Goal: Information Seeking & Learning: Learn about a topic

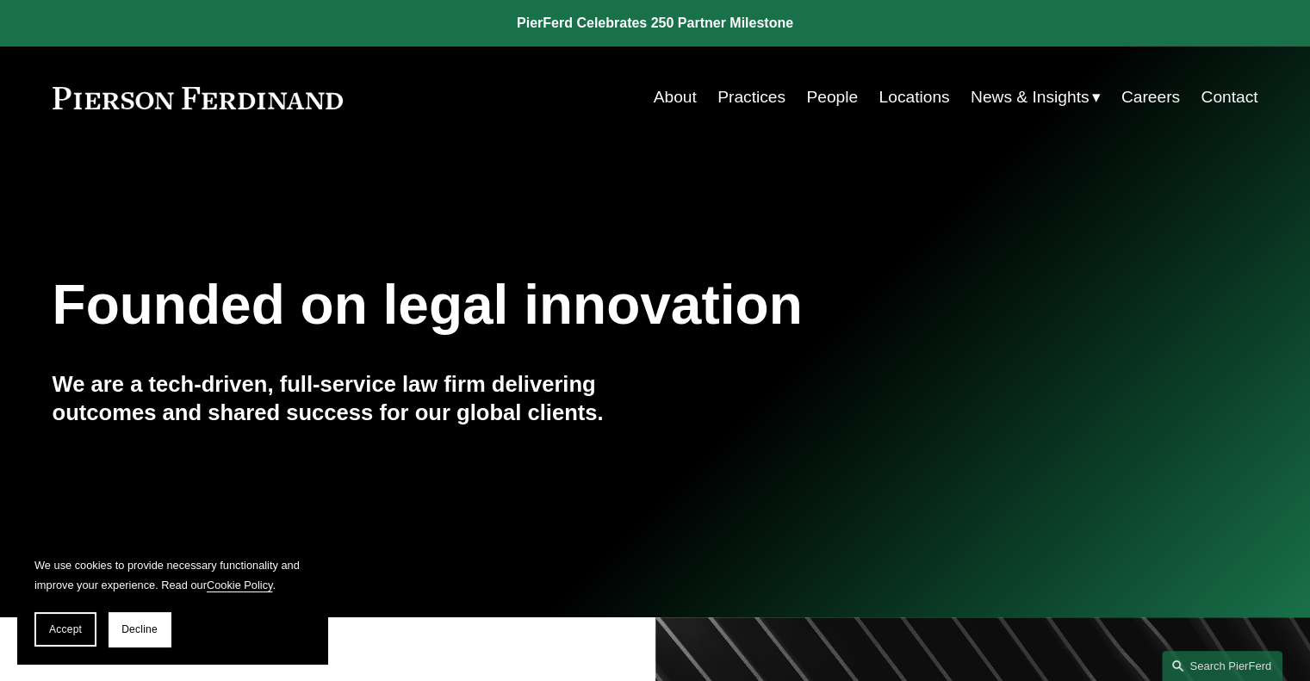
click at [742, 108] on link "Practices" at bounding box center [752, 97] width 68 height 33
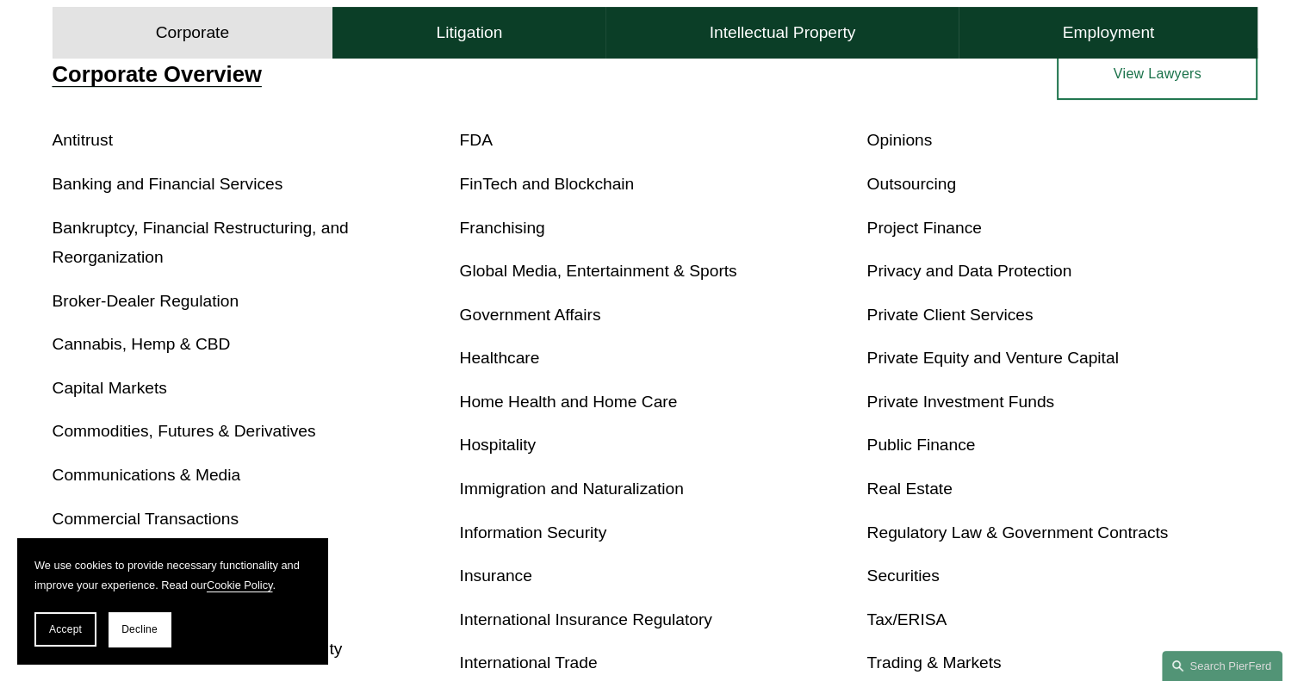
scroll to position [517, 0]
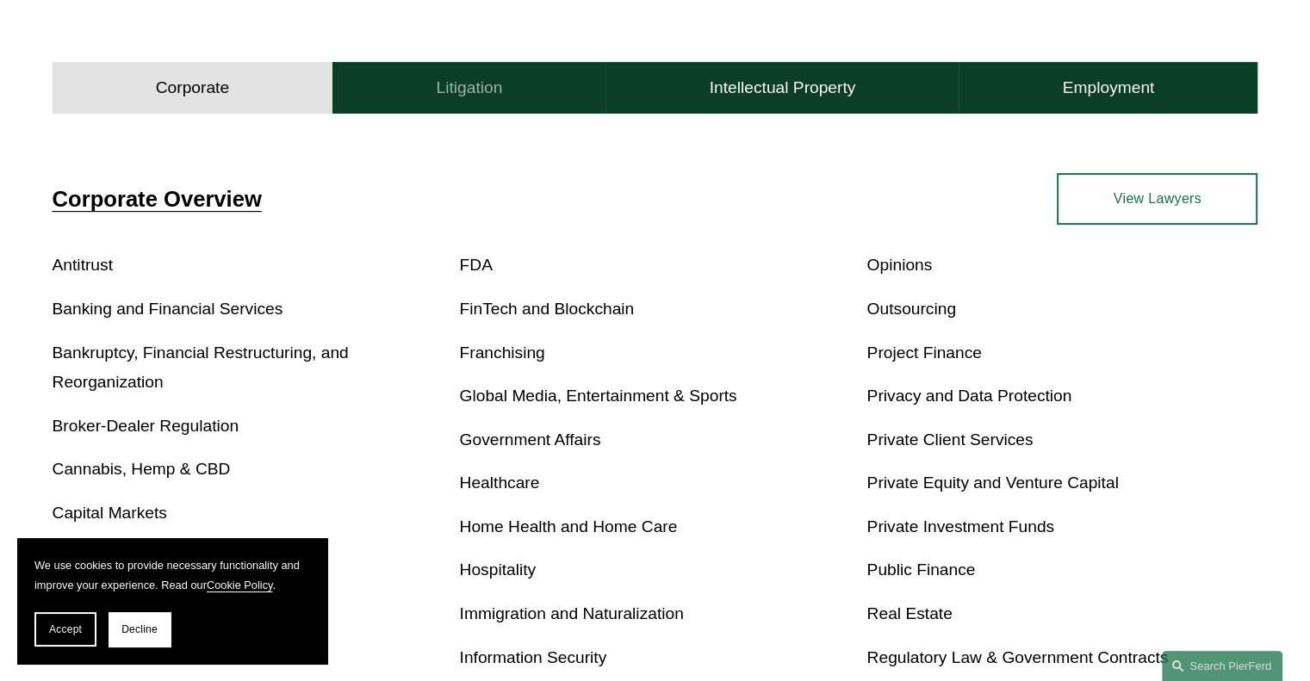
click at [480, 90] on h4 "Litigation" at bounding box center [469, 88] width 66 height 21
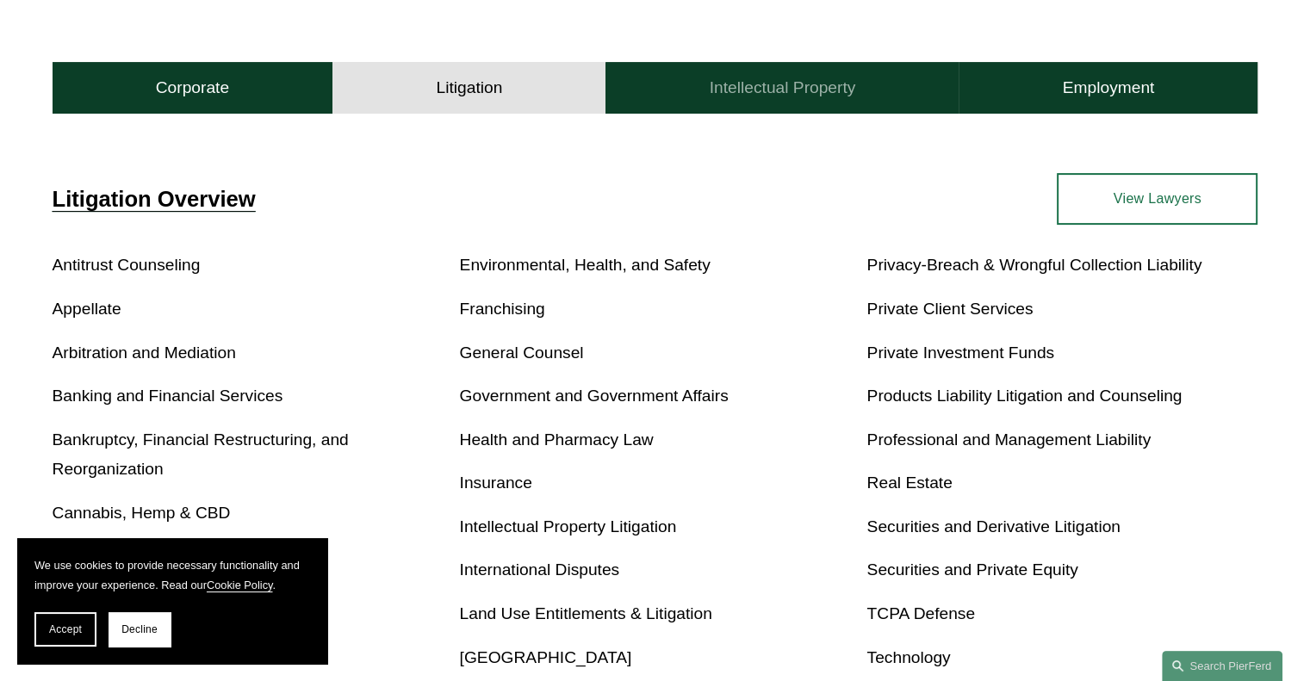
click at [750, 106] on button "Intellectual Property" at bounding box center [782, 88] width 353 height 52
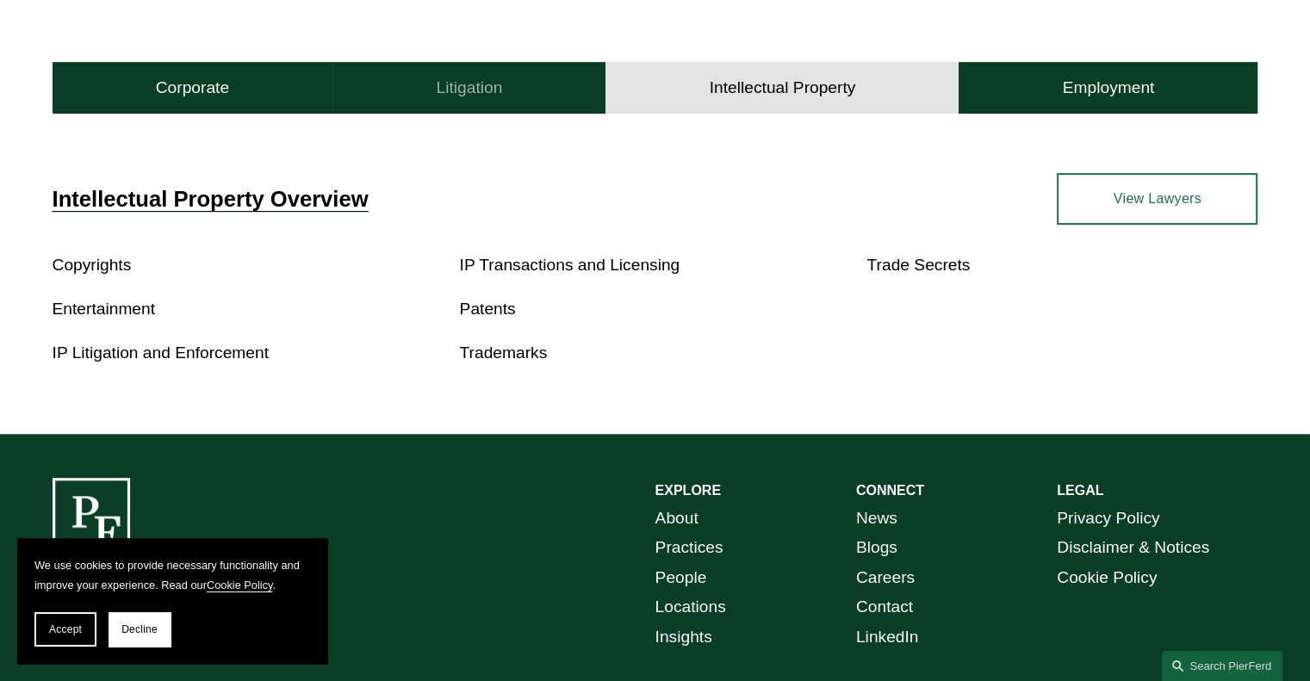
click at [509, 94] on button "Litigation" at bounding box center [469, 88] width 273 height 52
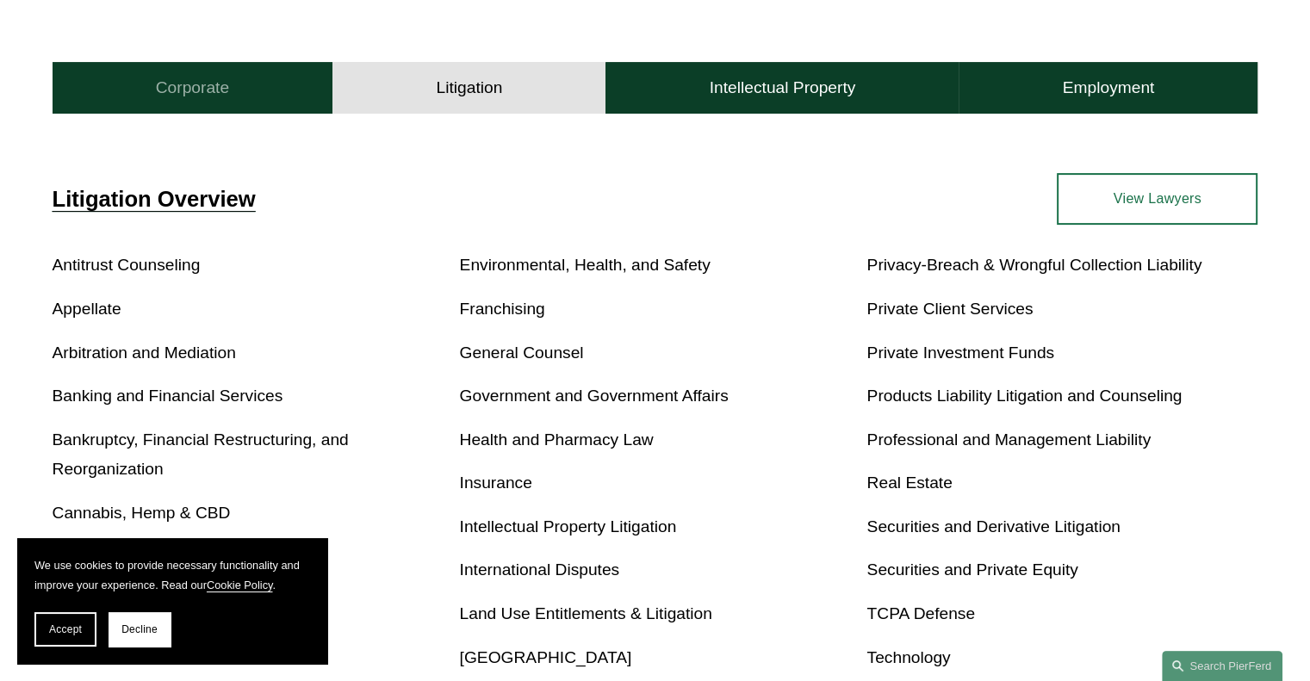
click at [261, 82] on button "Corporate" at bounding box center [193, 88] width 281 height 52
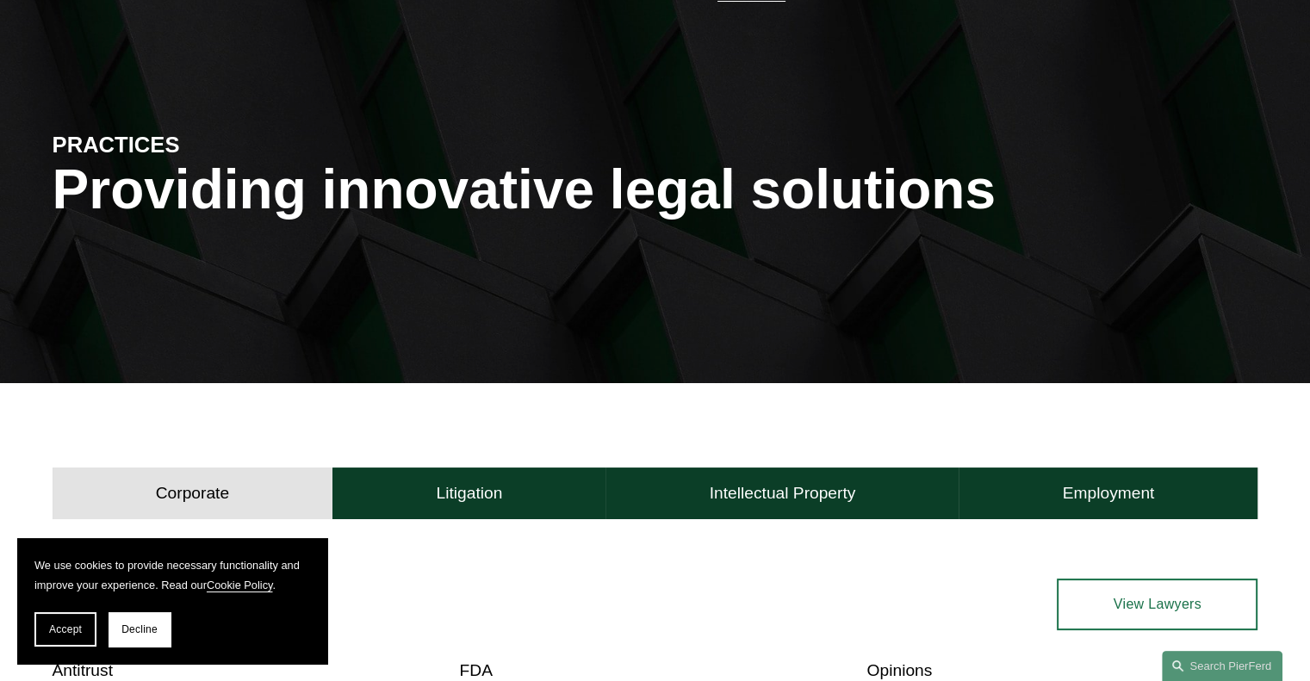
scroll to position [0, 0]
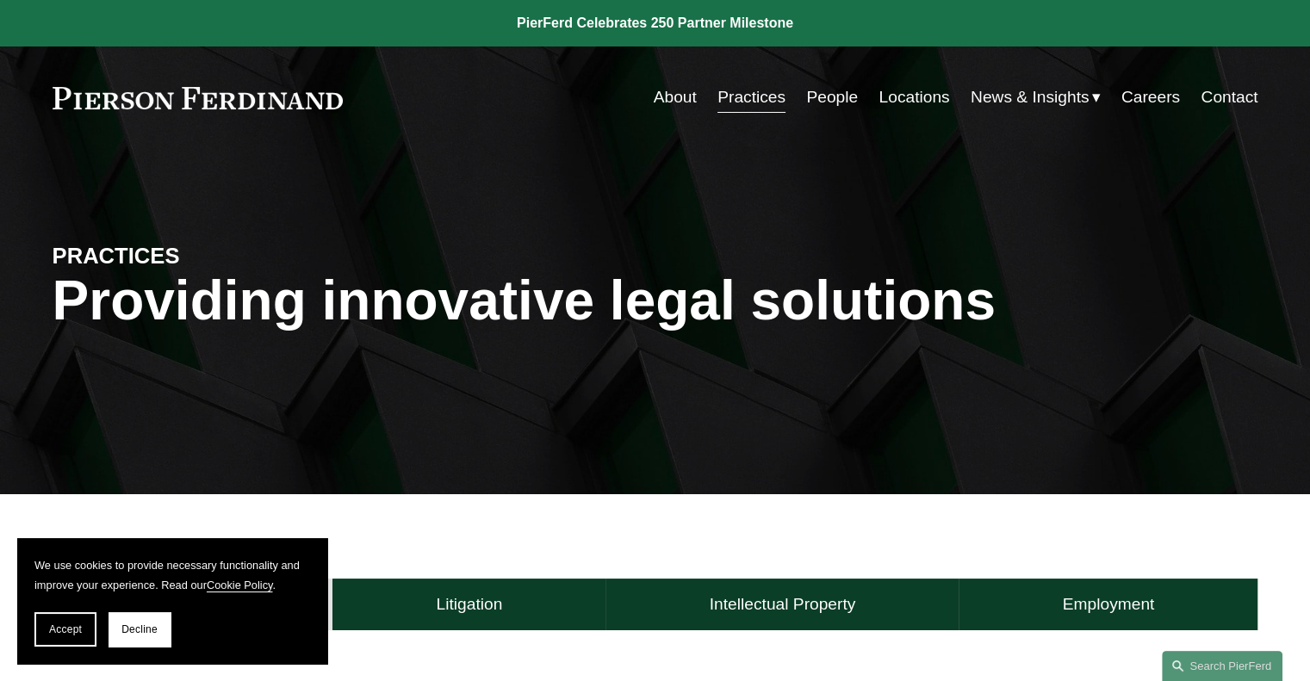
click at [662, 106] on link "About" at bounding box center [675, 97] width 43 height 33
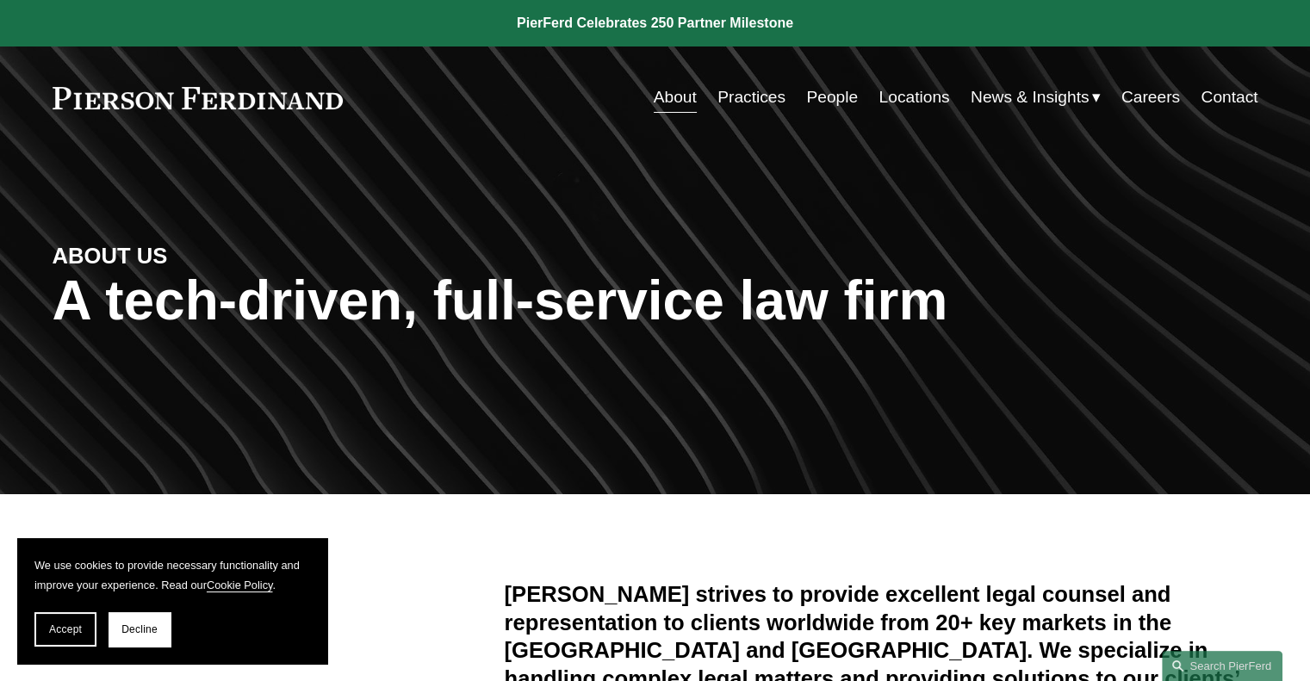
click at [824, 102] on link "People" at bounding box center [832, 97] width 52 height 33
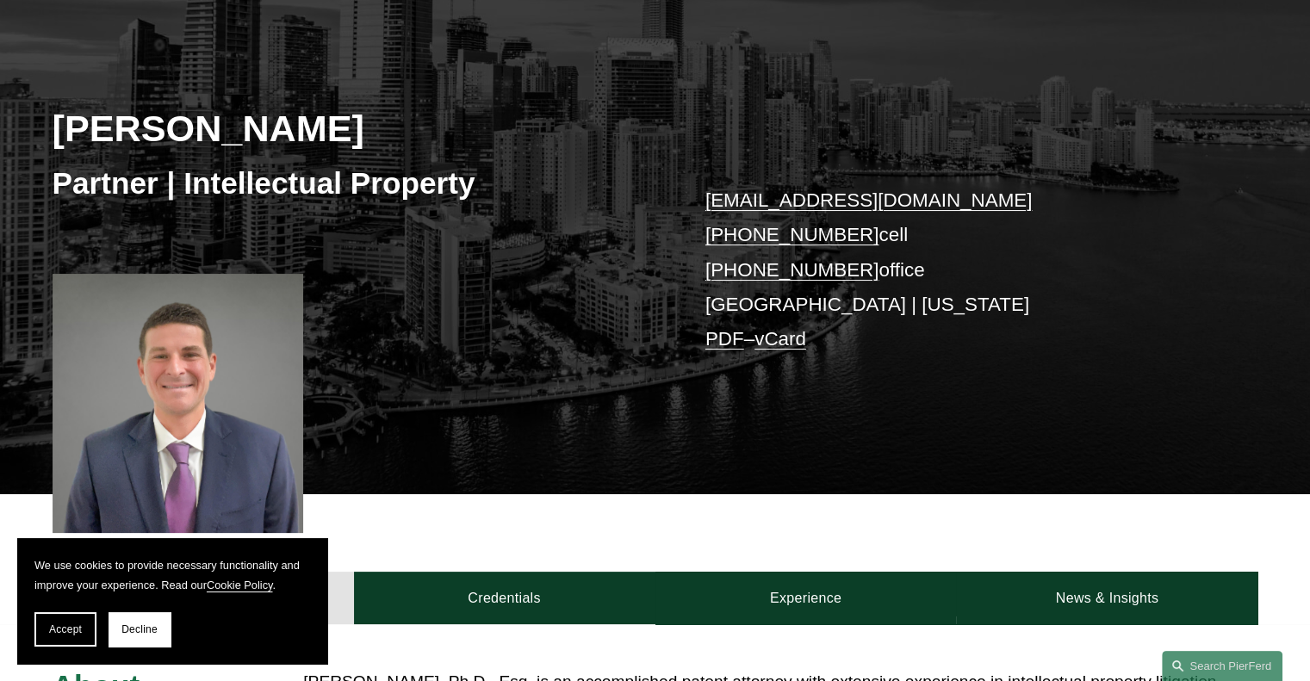
scroll to position [445, 0]
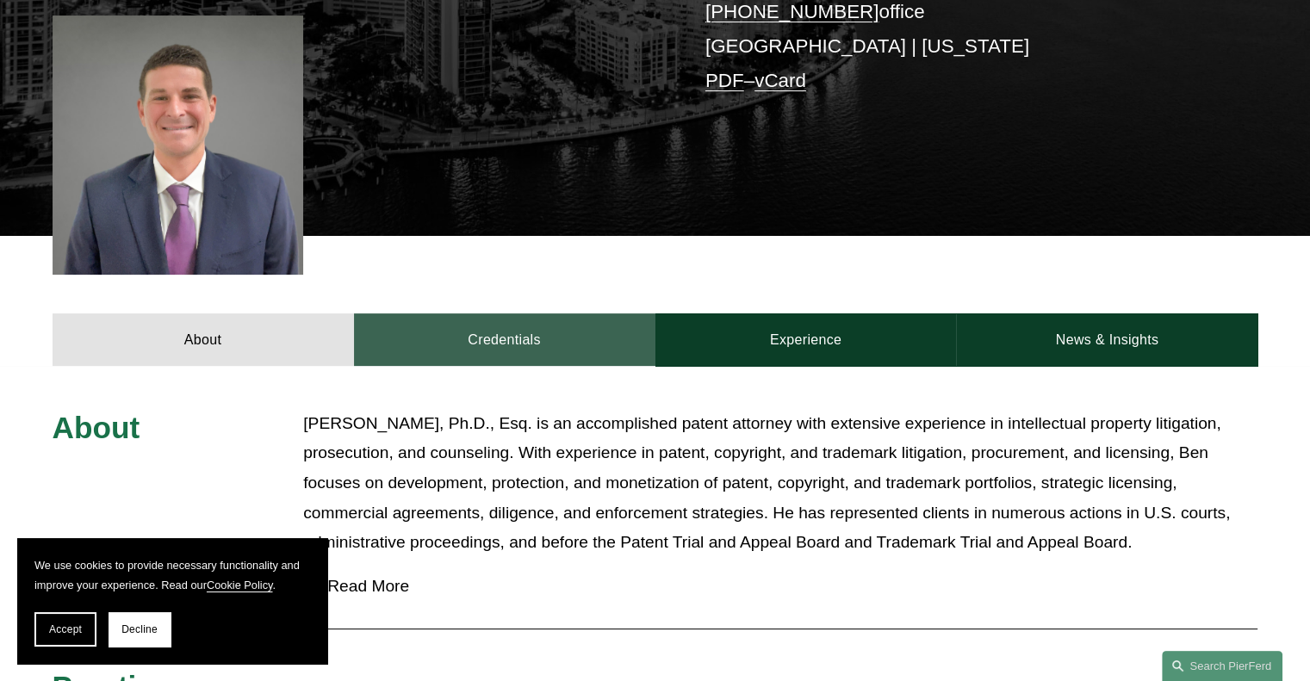
click at [535, 337] on link "Credentials" at bounding box center [505, 340] width 302 height 52
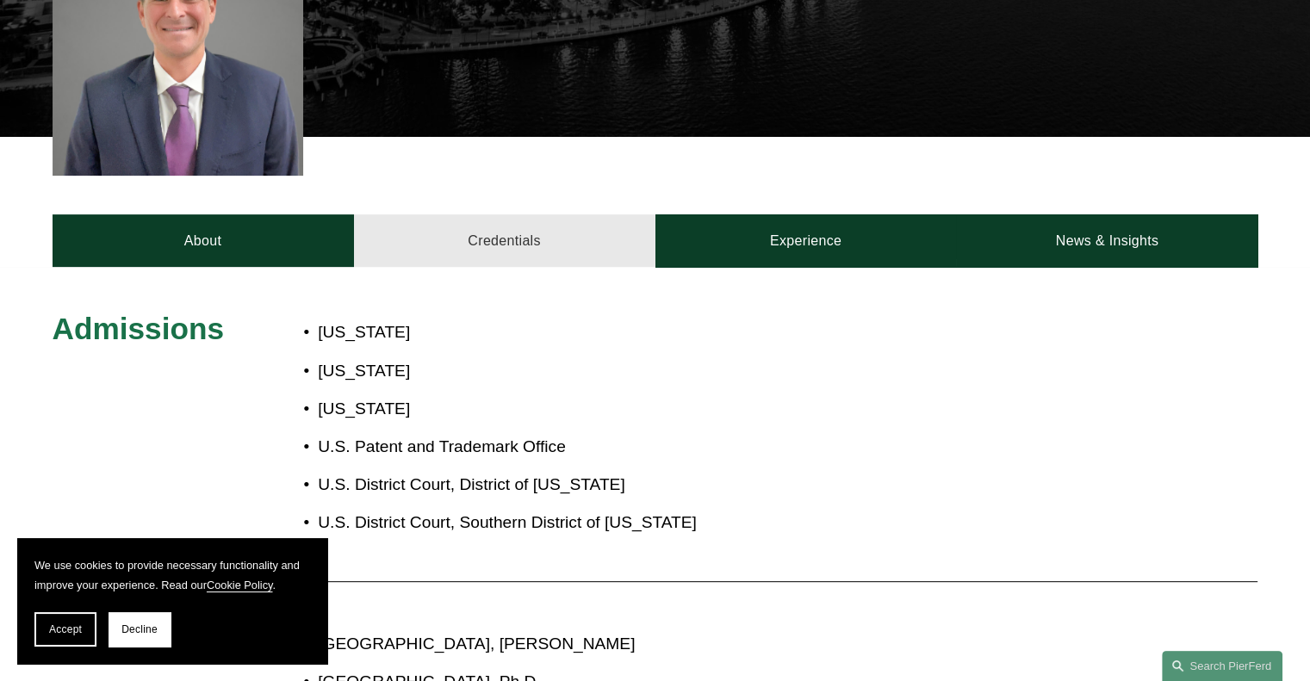
scroll to position [531, 0]
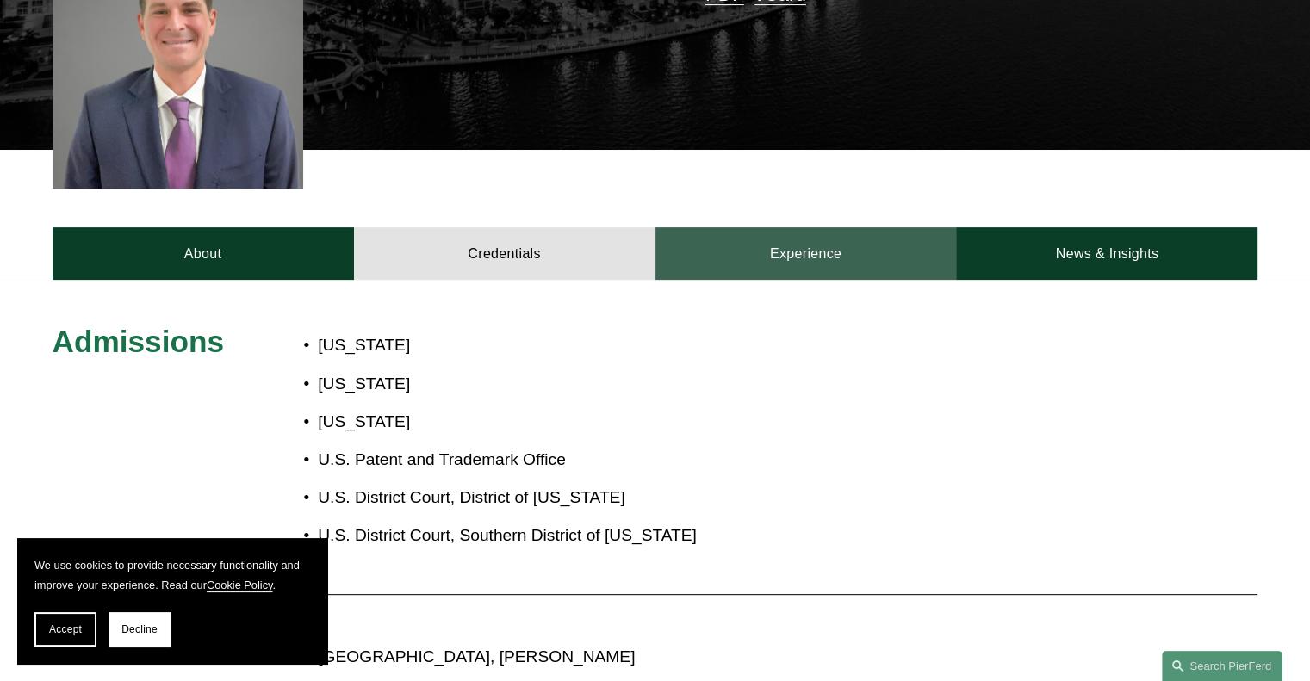
click at [811, 268] on link "Experience" at bounding box center [807, 253] width 302 height 52
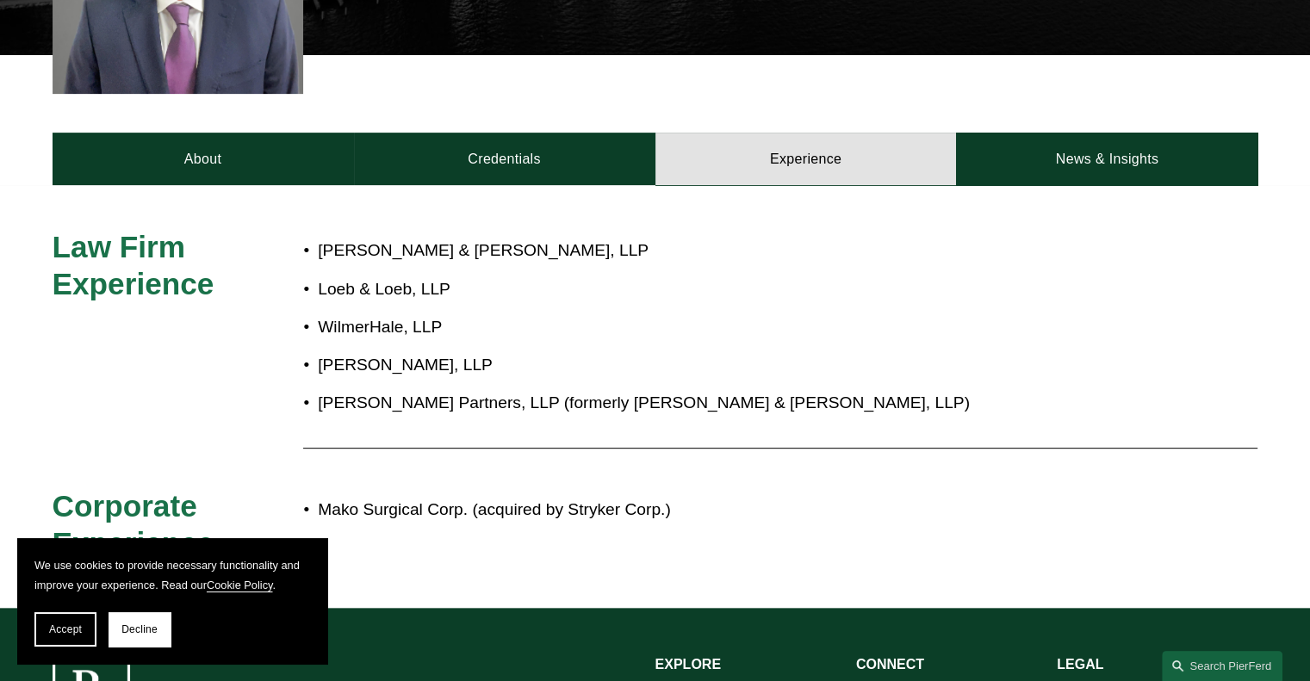
scroll to position [617, 0]
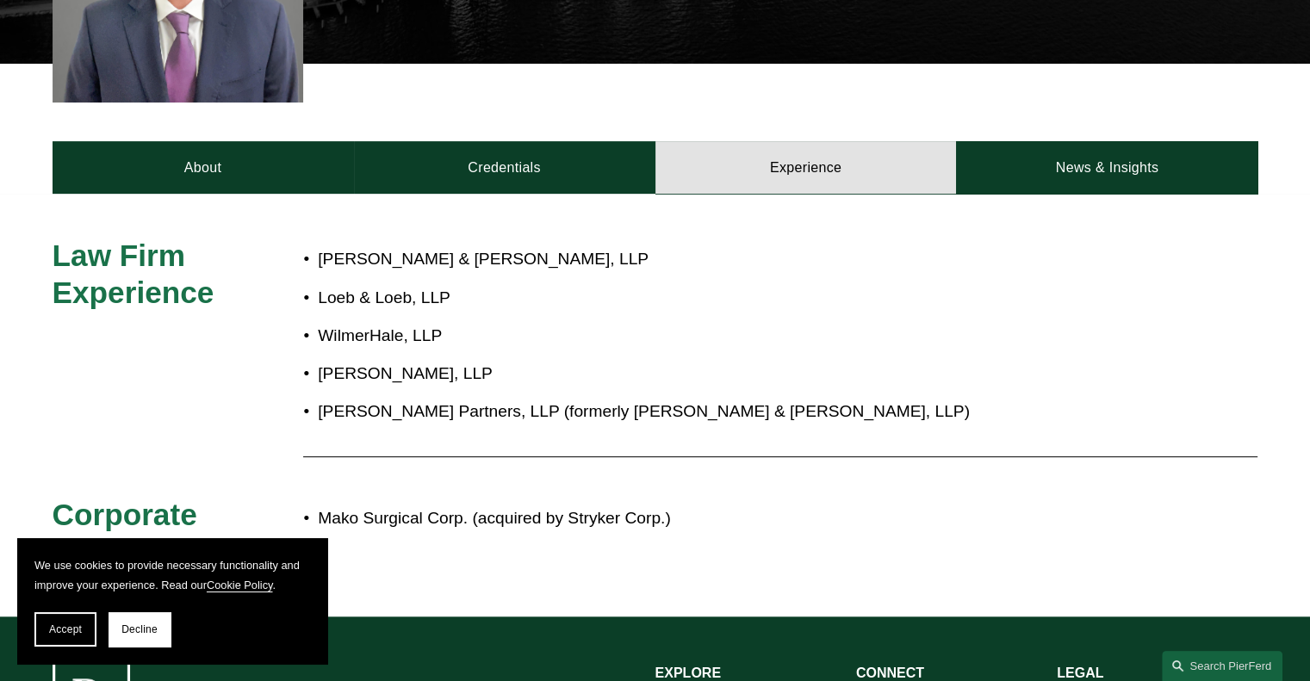
click at [1022, 195] on div "Law Firm Experience Weiss & Arons, LLP Loeb & Loeb, LLP WilmerHale, LLP Quinn E…" at bounding box center [655, 406] width 1310 height 424
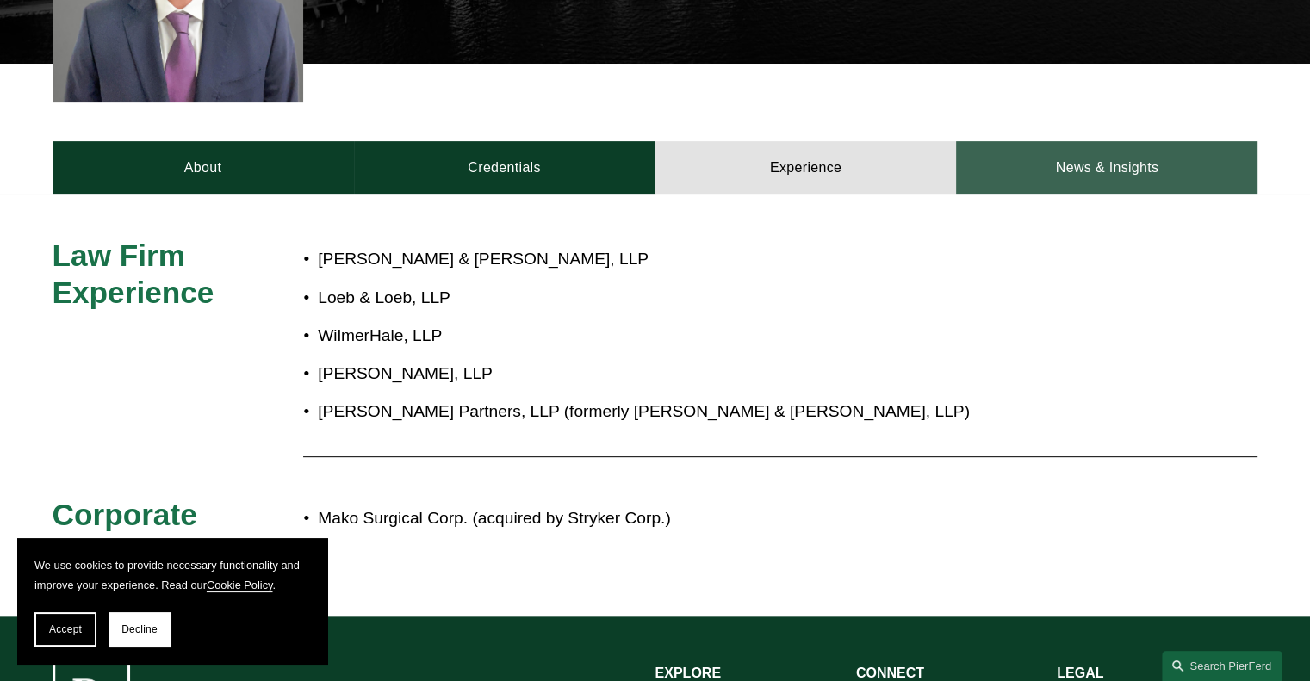
click at [1036, 178] on link "News & Insights" at bounding box center [1107, 167] width 302 height 52
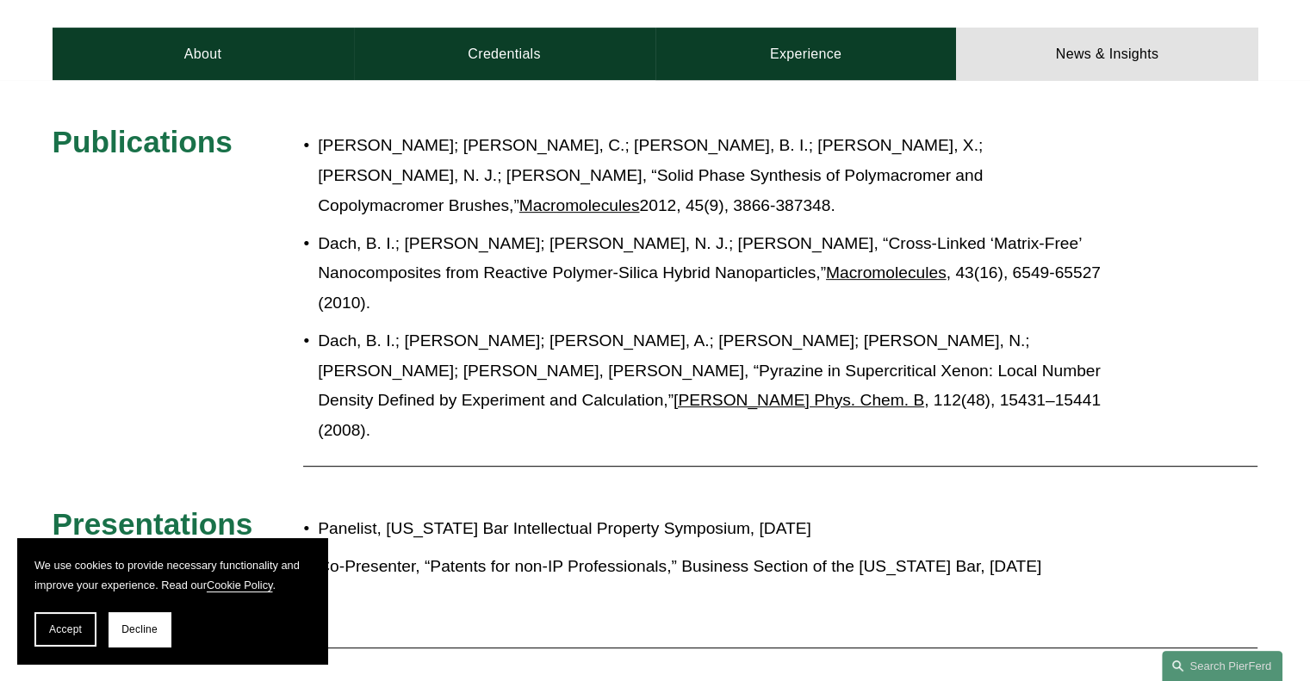
scroll to position [531, 0]
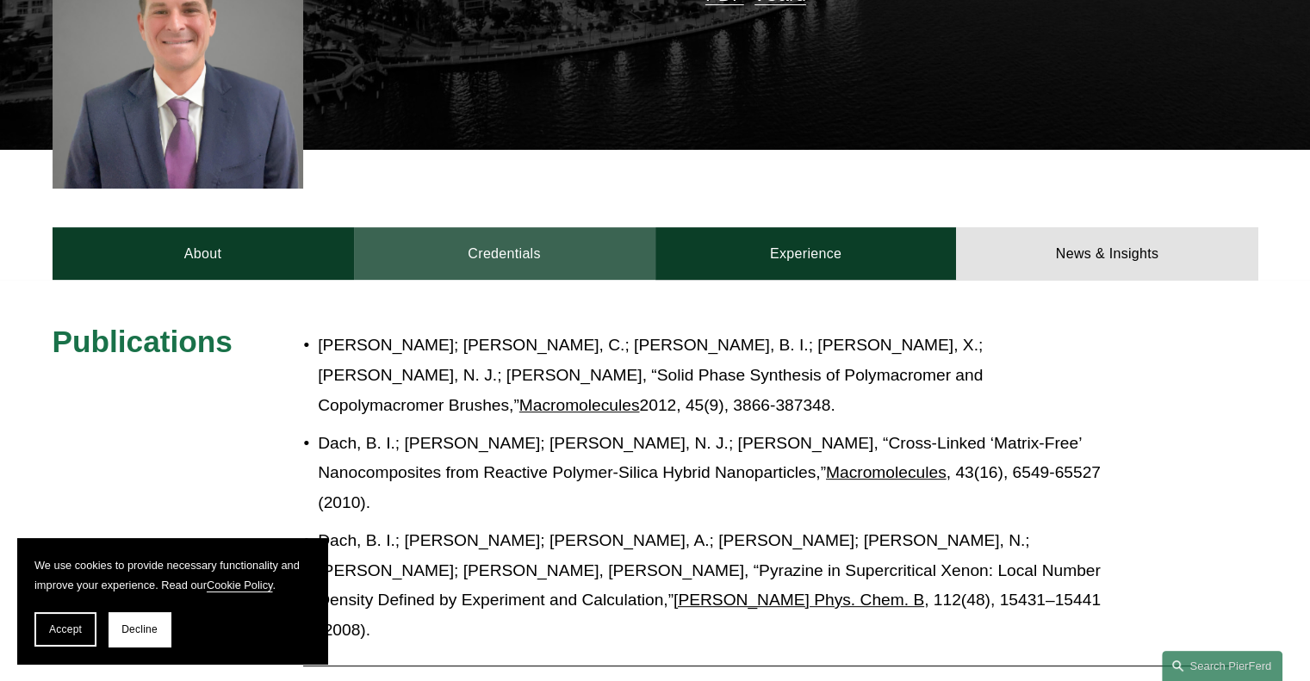
click at [466, 258] on link "Credentials" at bounding box center [505, 253] width 302 height 52
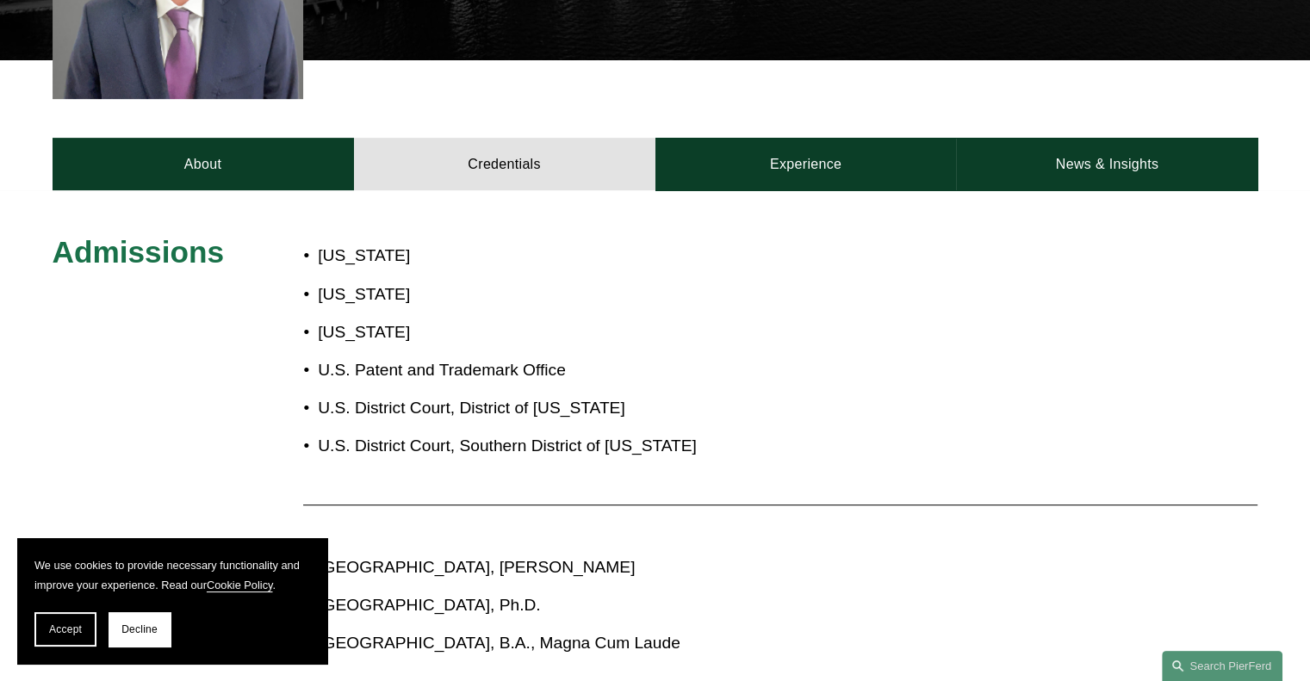
scroll to position [617, 0]
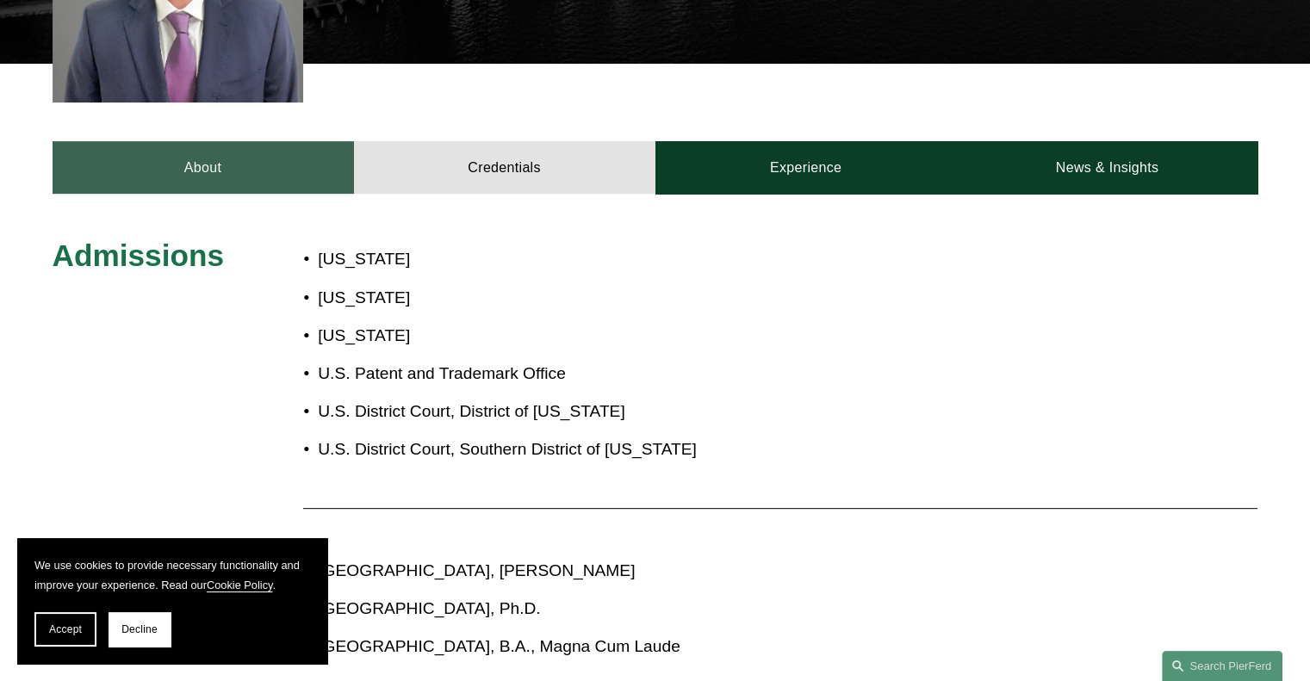
click at [289, 178] on link "About" at bounding box center [204, 167] width 302 height 52
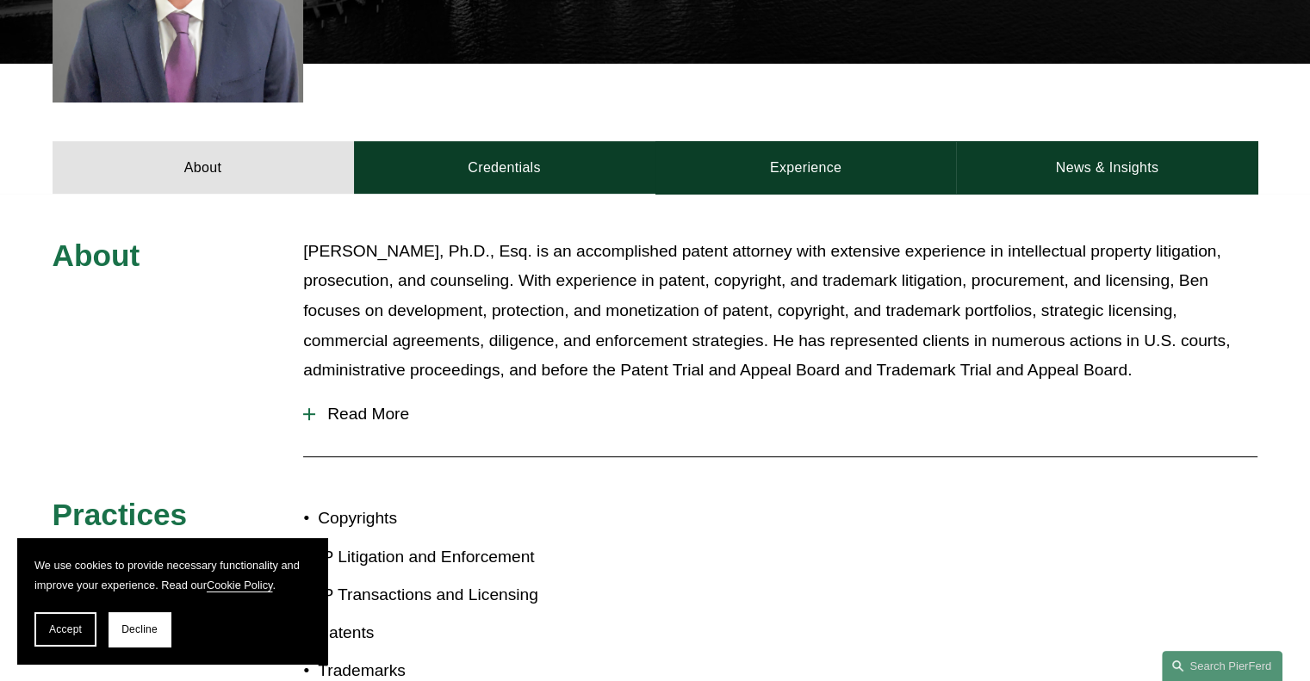
click at [386, 409] on span "Read More" at bounding box center [786, 414] width 943 height 19
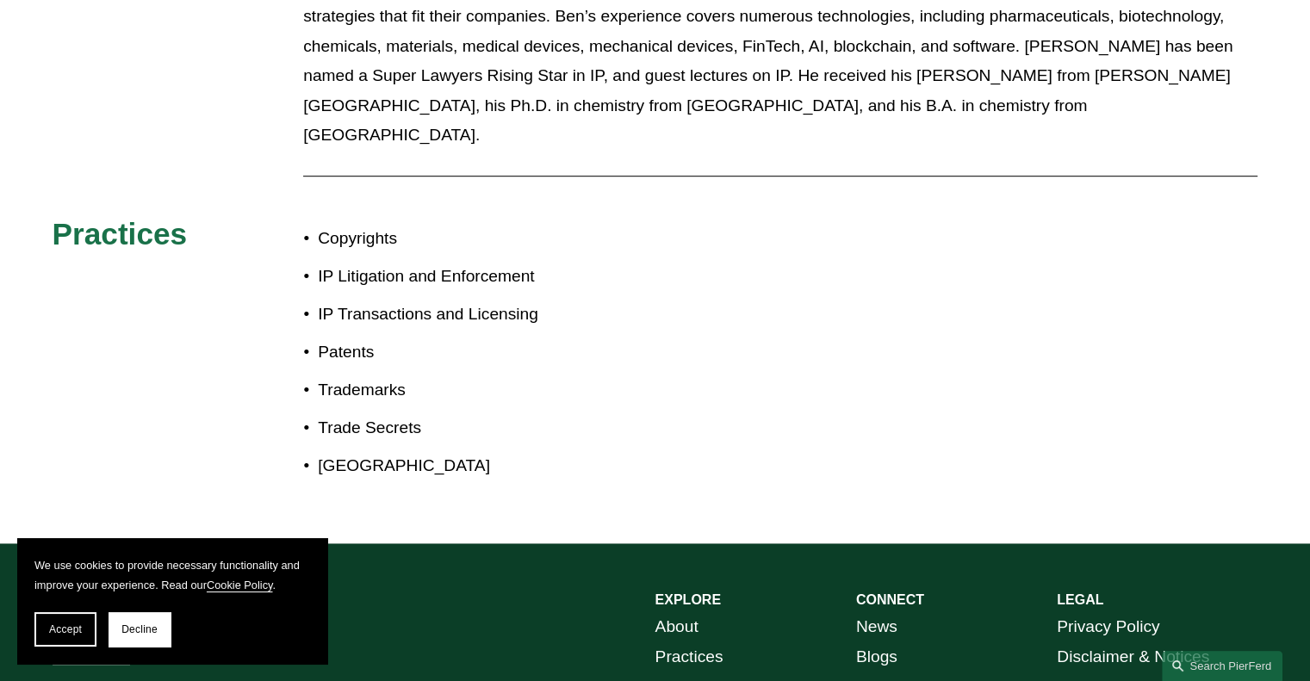
scroll to position [858, 0]
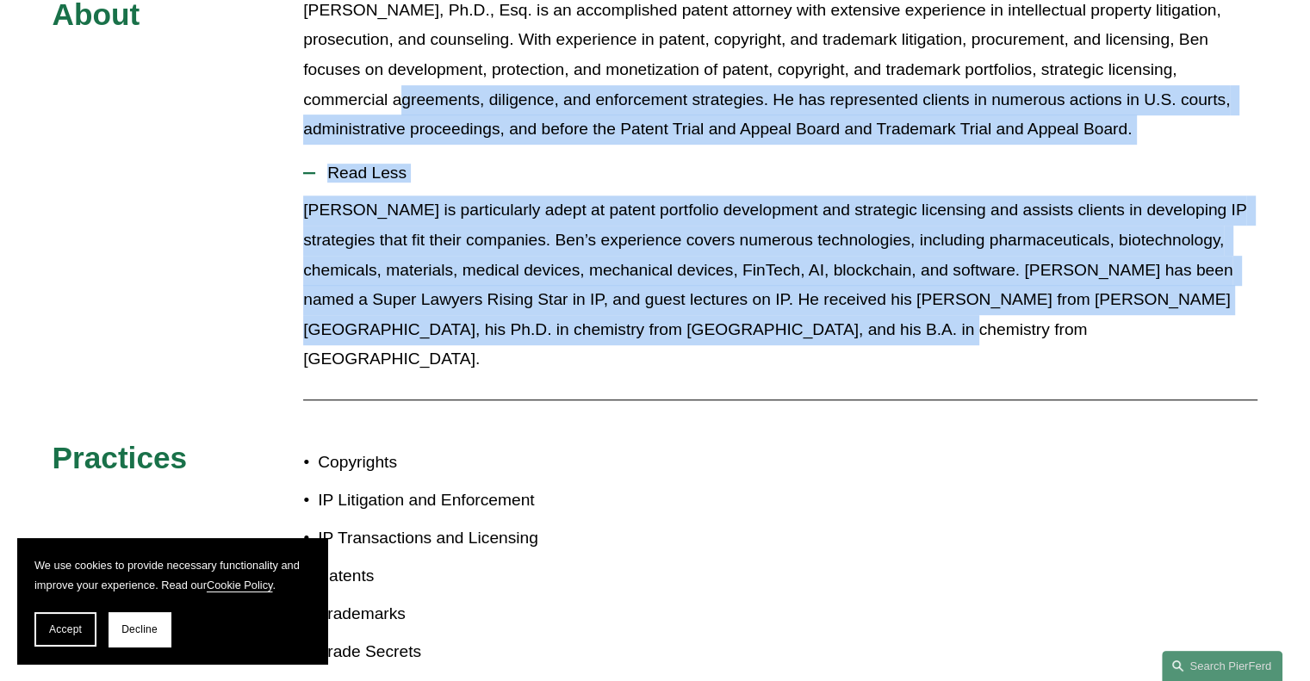
drag, startPoint x: 832, startPoint y: 334, endPoint x: 397, endPoint y: 113, distance: 488.2
click at [397, 113] on div "About Benjamin Dach, Ph.D., Esq. is an accomplished patent attorney with extens…" at bounding box center [655, 360] width 1310 height 729
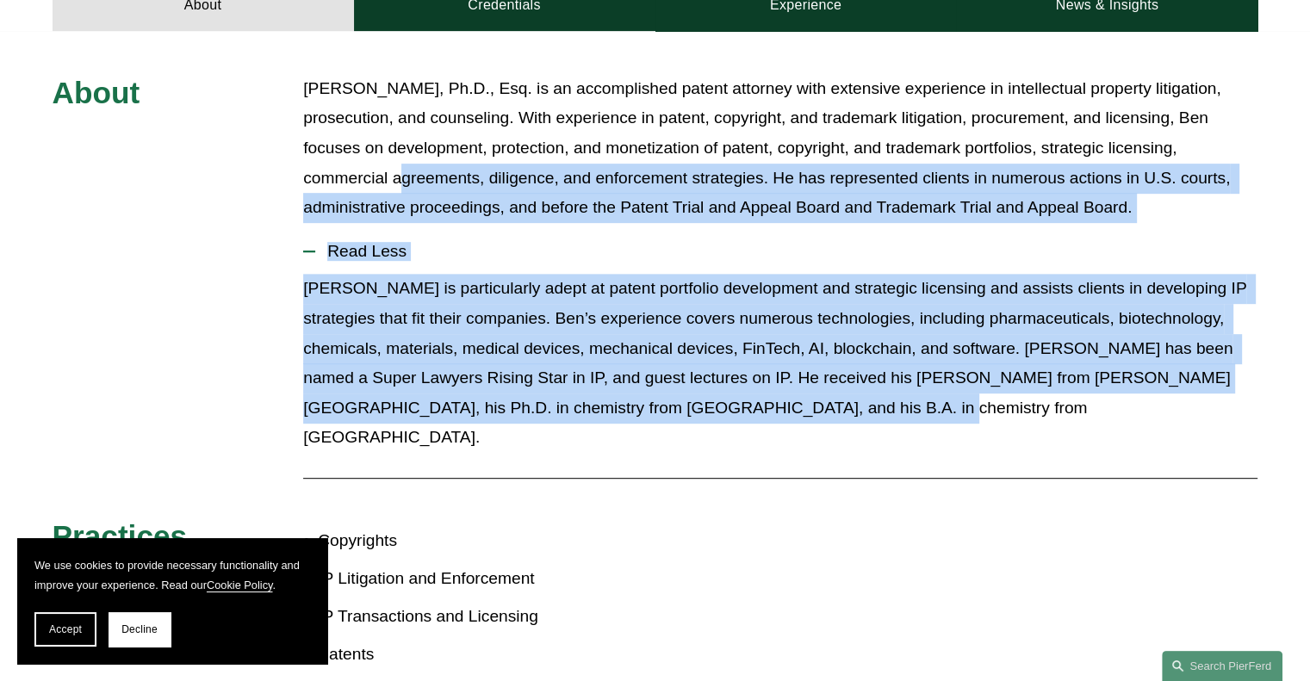
scroll to position [686, 0]
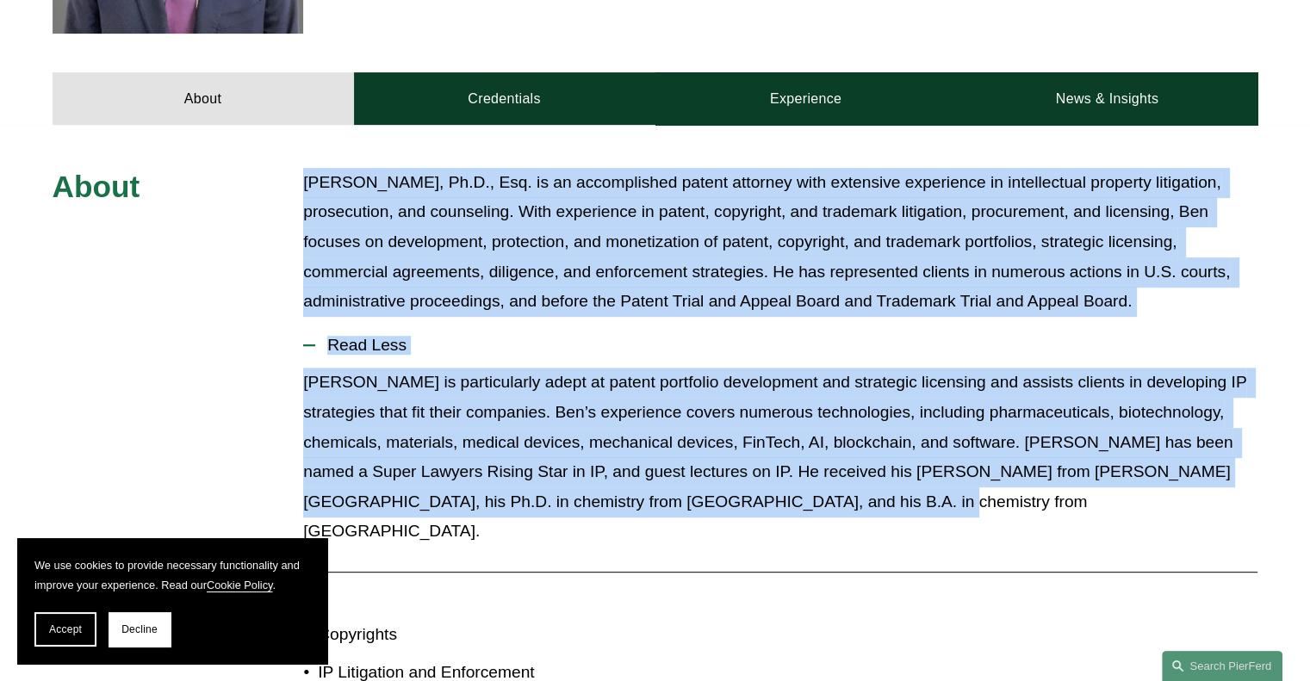
drag, startPoint x: 306, startPoint y: 181, endPoint x: 810, endPoint y: 474, distance: 582.9
click at [884, 491] on div "About Benjamin Dach, Ph.D., Esq. is an accomplished patent attorney with extens…" at bounding box center [655, 532] width 1310 height 729
copy div "Benjamin Dach, Ph.D., Esq. is an accomplished patent attorney with extensive ex…"
click at [594, 200] on p "Benjamin Dach, Ph.D., Esq. is an accomplished patent attorney with extensive ex…" at bounding box center [780, 242] width 955 height 149
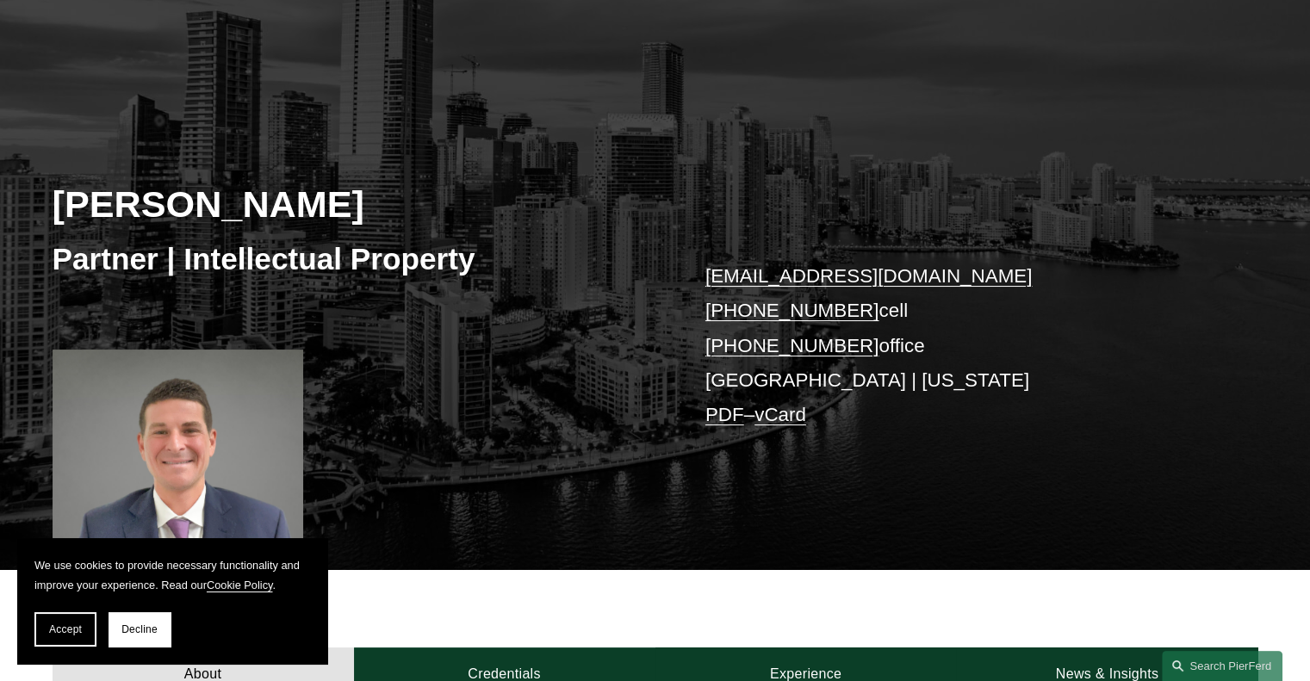
scroll to position [0, 0]
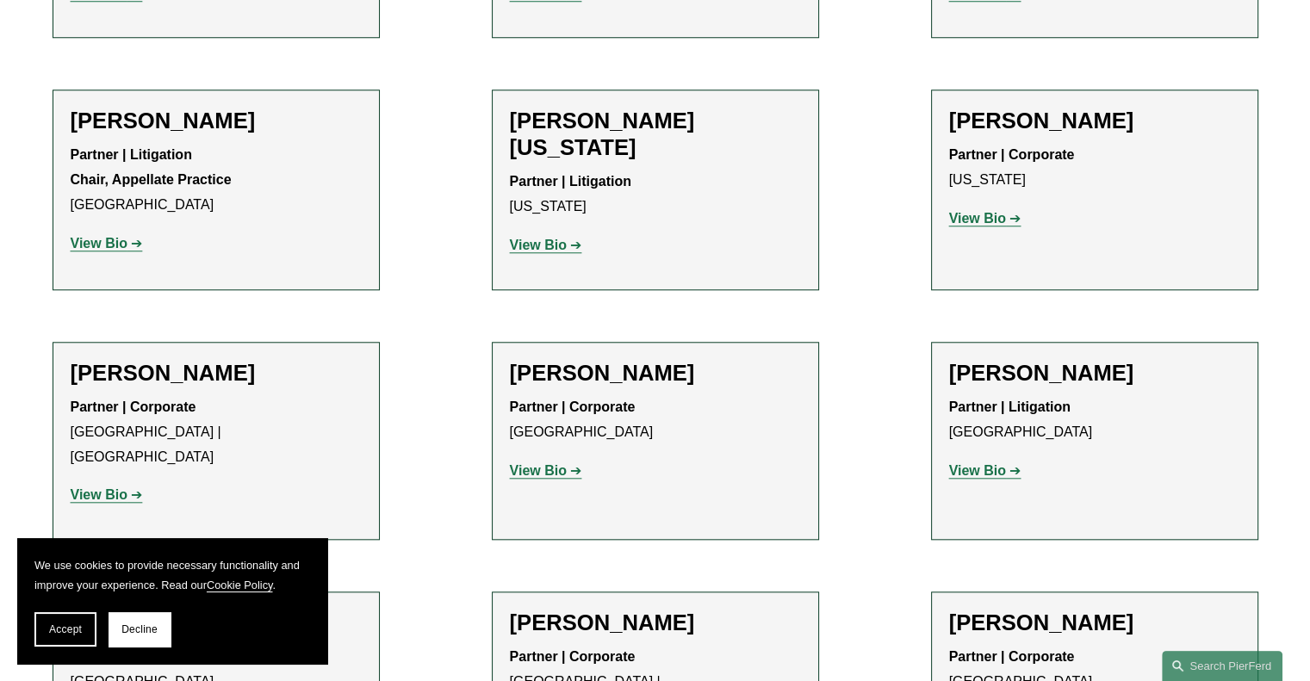
scroll to position [21403, 0]
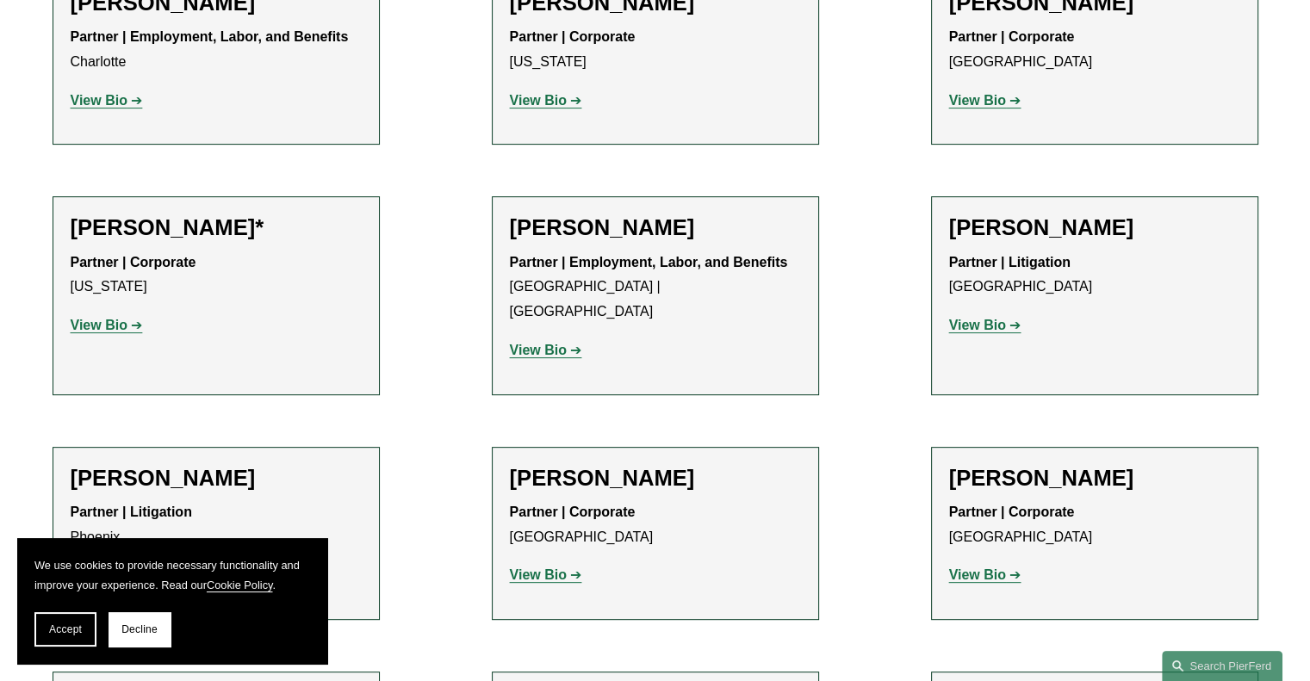
scroll to position [20111, 0]
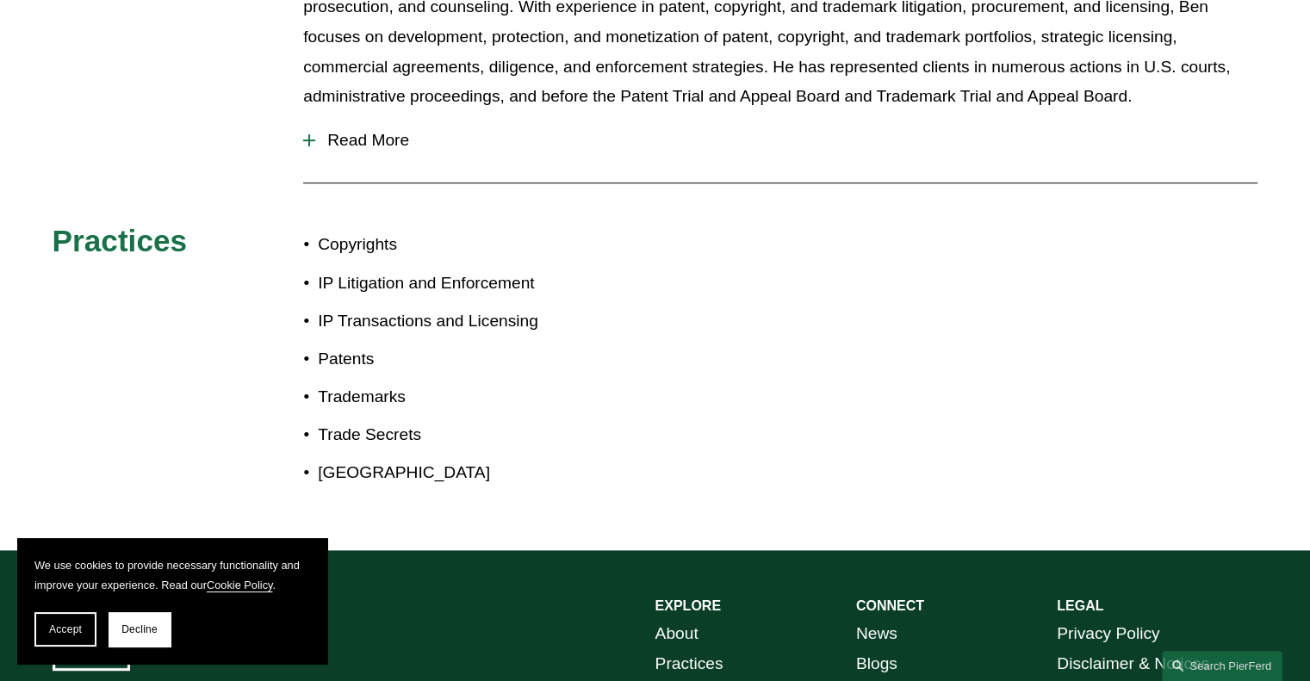
scroll to position [862, 0]
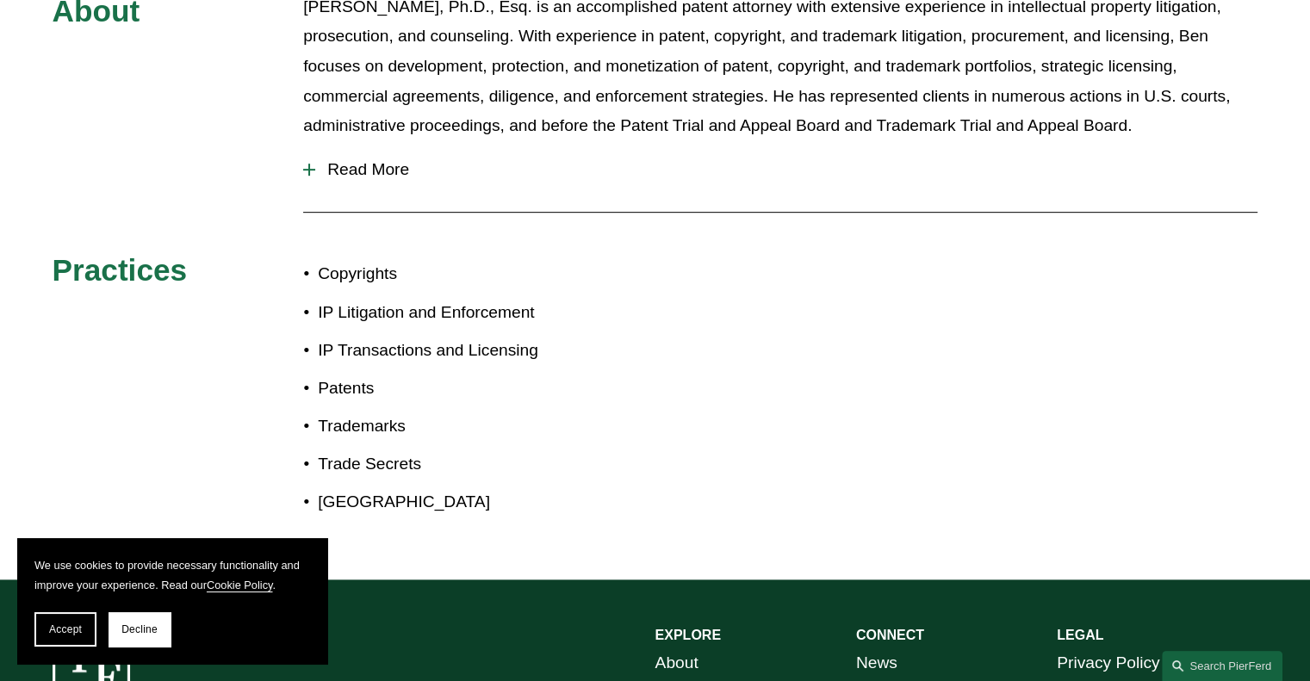
click at [376, 179] on span "Read More" at bounding box center [786, 169] width 943 height 19
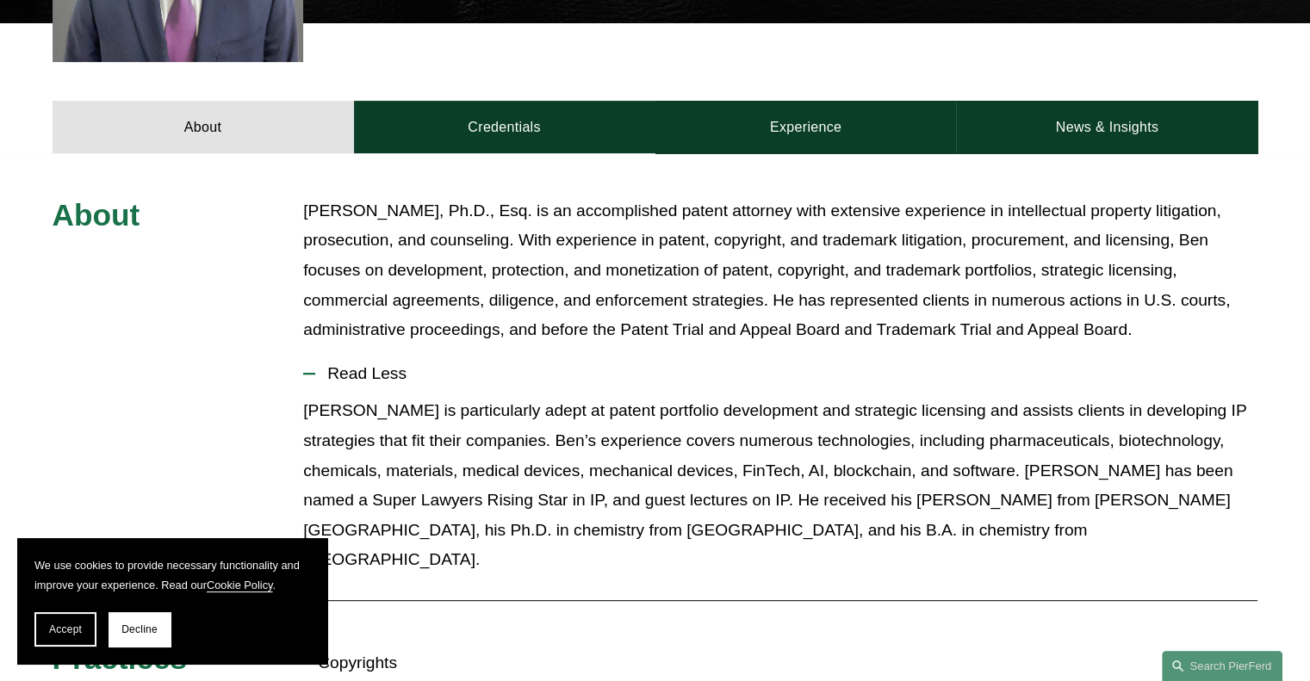
scroll to position [603, 0]
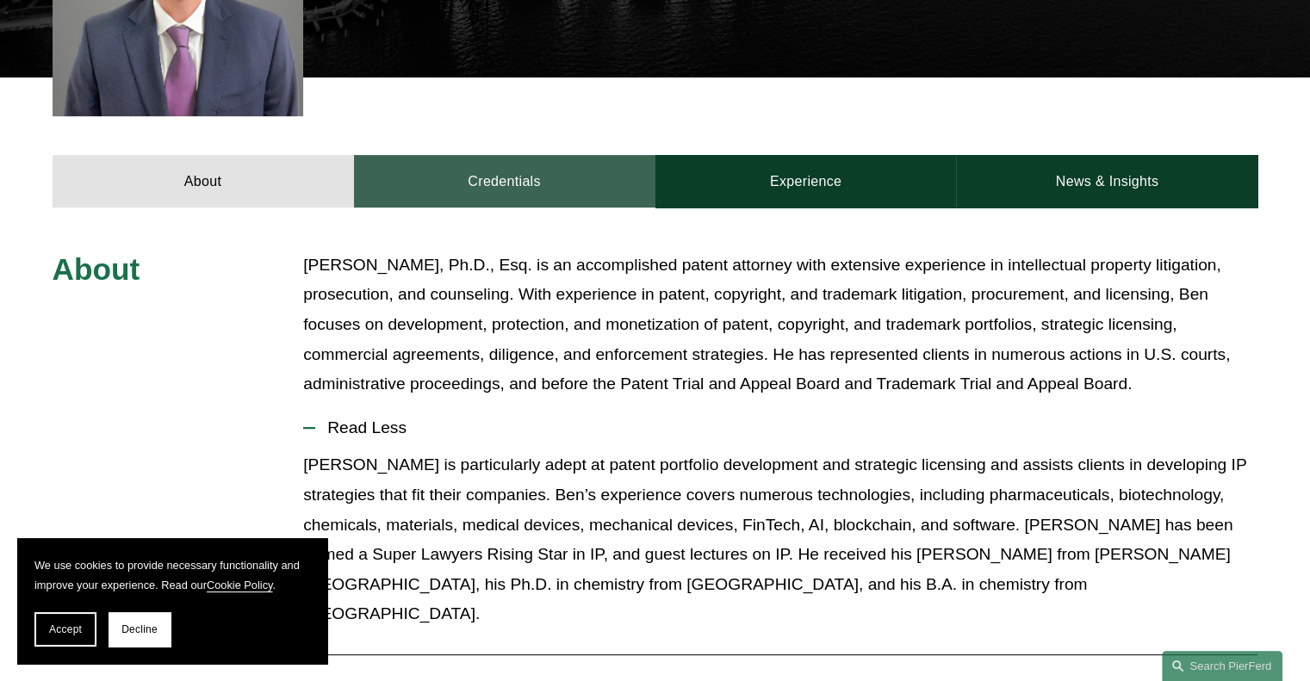
click at [448, 184] on link "Credentials" at bounding box center [505, 181] width 302 height 52
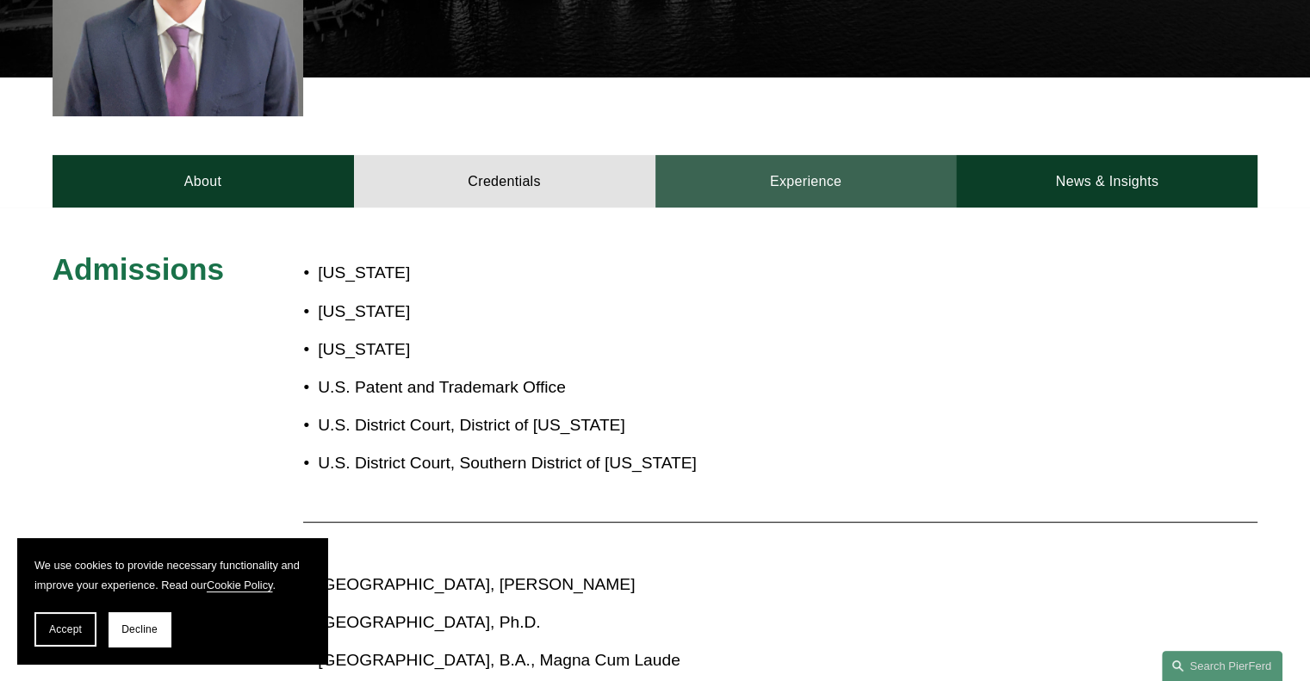
click at [824, 189] on link "Experience" at bounding box center [807, 181] width 302 height 52
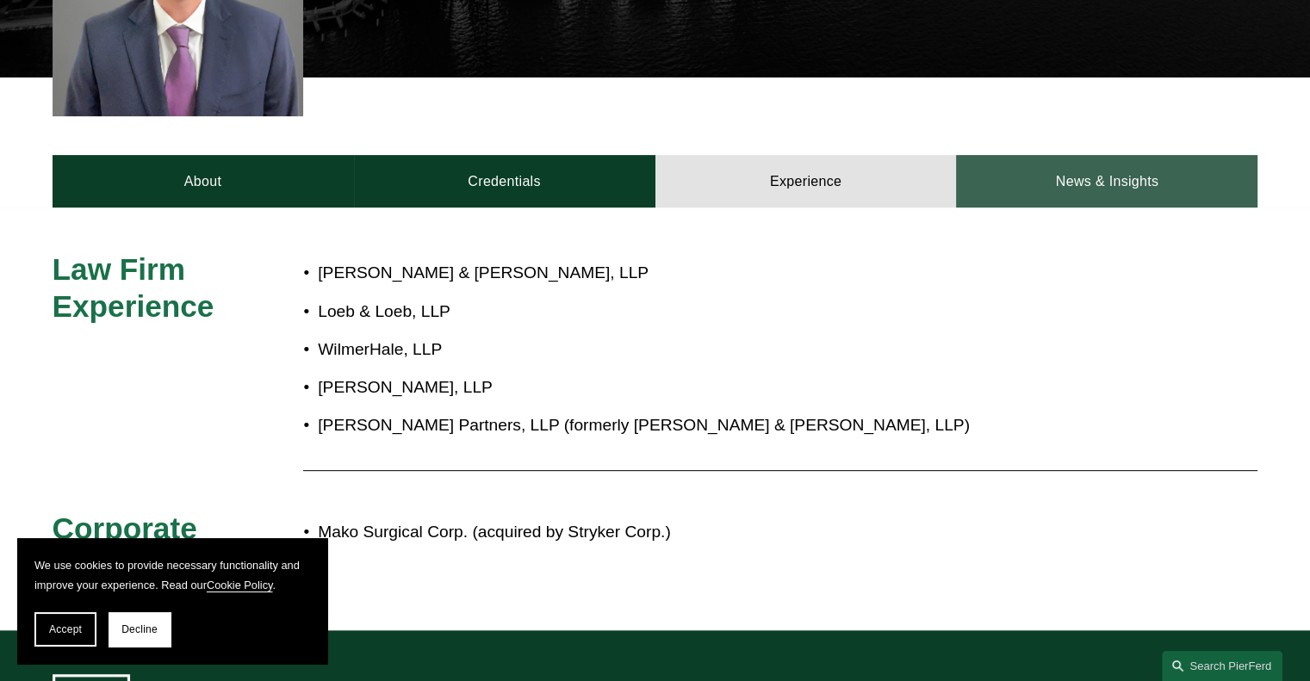
click at [1091, 183] on link "News & Insights" at bounding box center [1107, 181] width 302 height 52
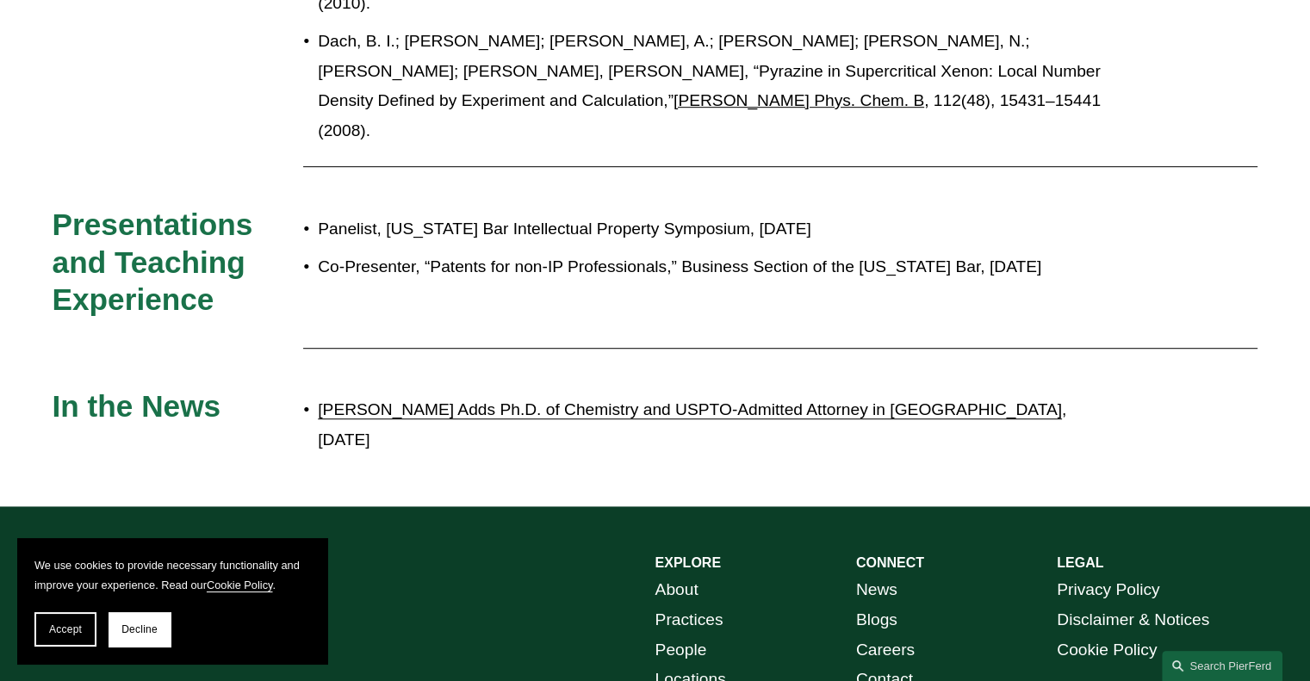
scroll to position [1034, 0]
